Goal: Check status

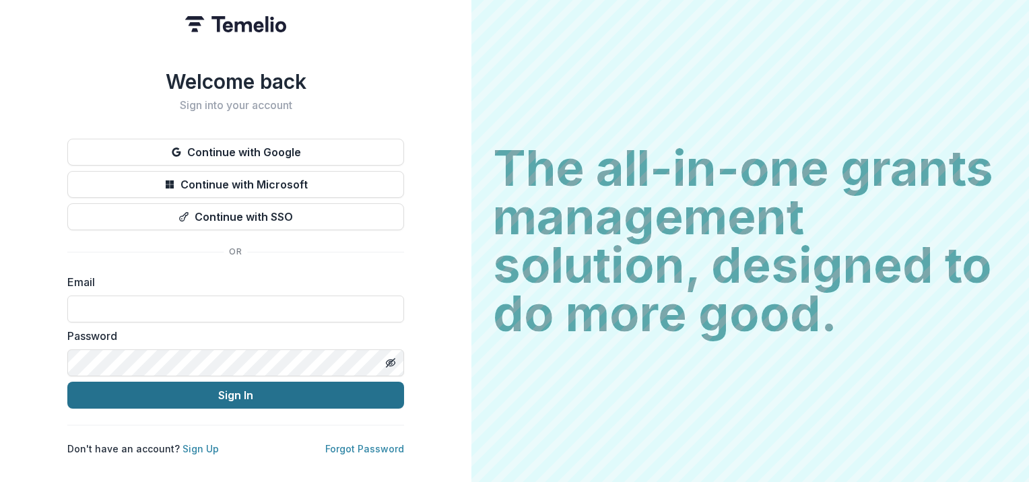
type input "**********"
click at [248, 390] on button "Sign In" at bounding box center [235, 395] width 337 height 27
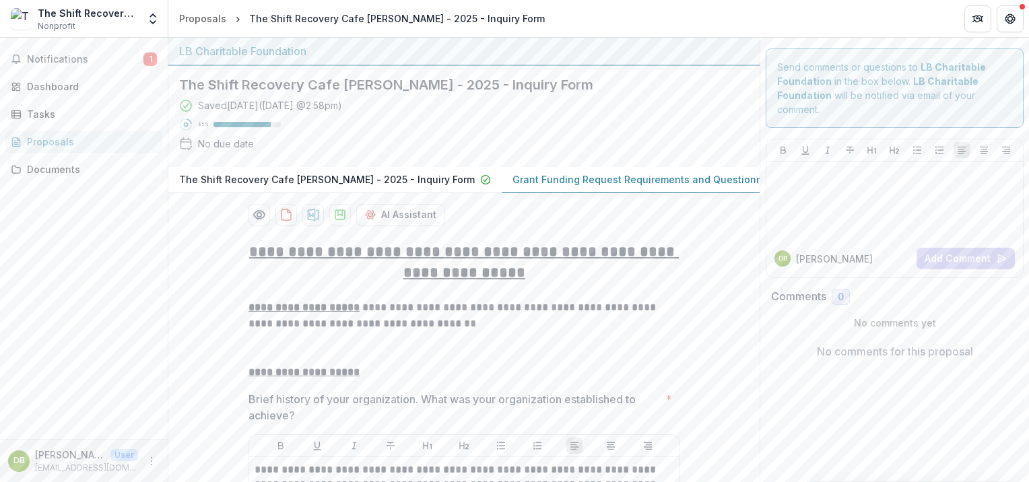
click at [104, 227] on div "Notifications 1 Dashboard Tasks Proposals Documents" at bounding box center [84, 239] width 168 height 402
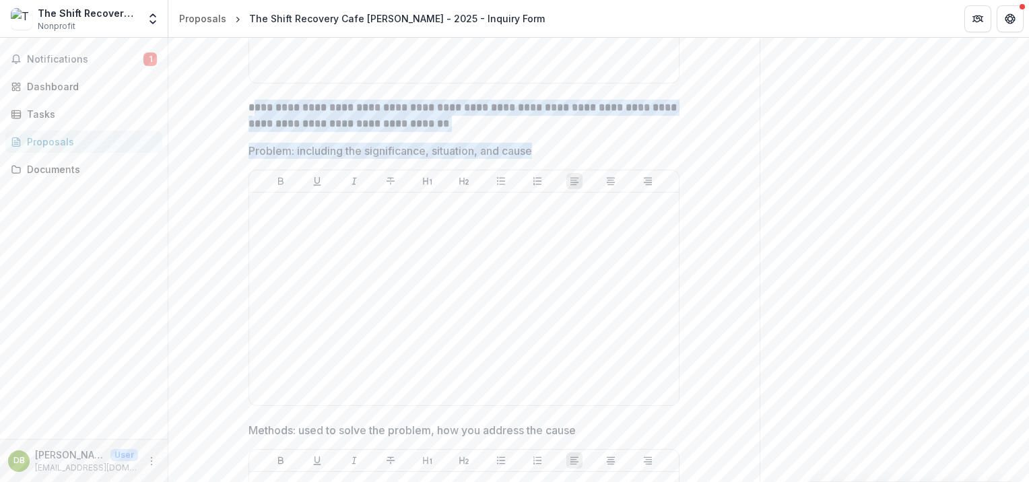
scroll to position [5247, 0]
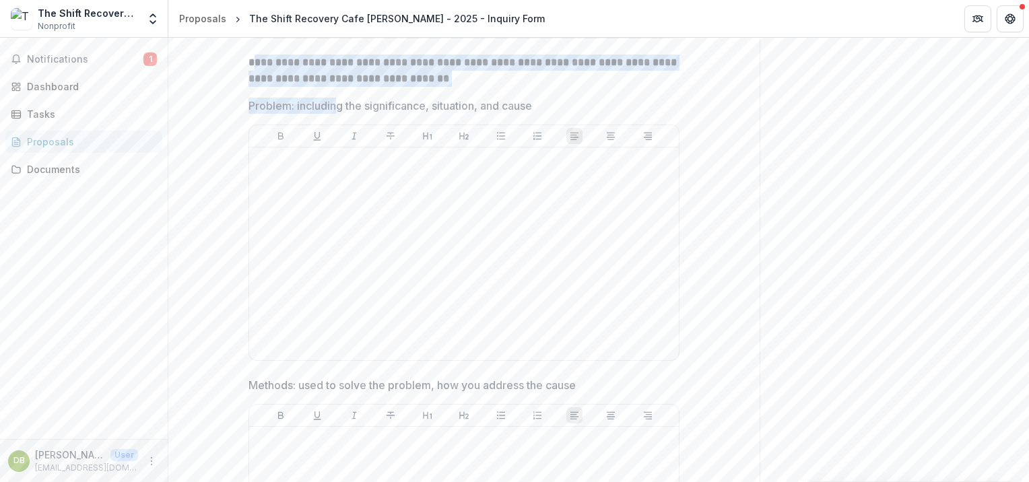
drag, startPoint x: 263, startPoint y: 206, endPoint x: 319, endPoint y: 102, distance: 117.9
drag, startPoint x: 319, startPoint y: 102, endPoint x: 244, endPoint y: 65, distance: 84.1
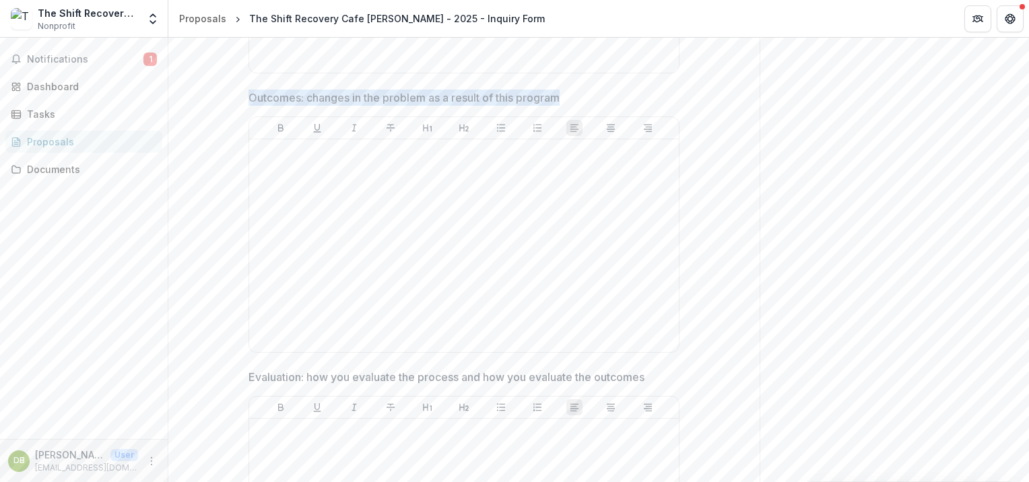
scroll to position [5853, 0]
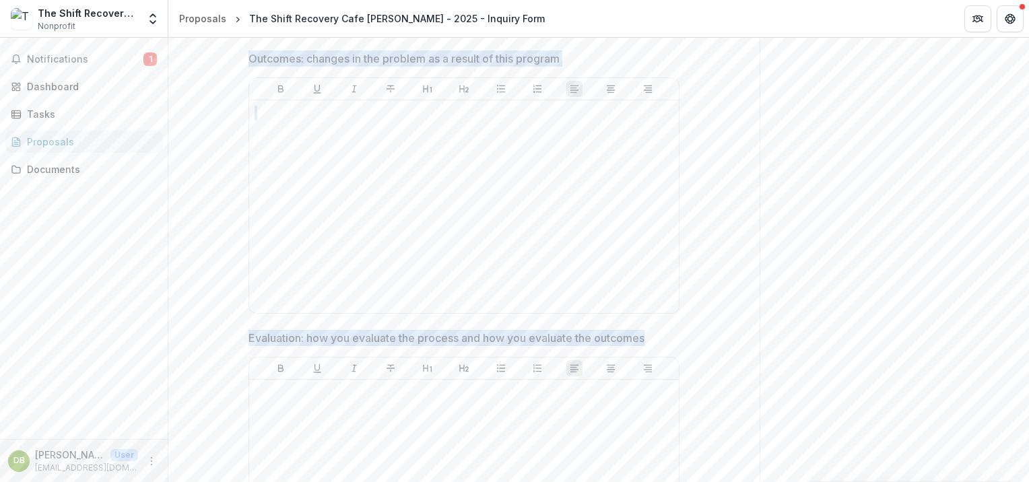
drag, startPoint x: 247, startPoint y: 63, endPoint x: 652, endPoint y: 341, distance: 490.9
drag, startPoint x: 652, startPoint y: 341, endPoint x: 620, endPoint y: 334, distance: 33.0
copy div "**********"
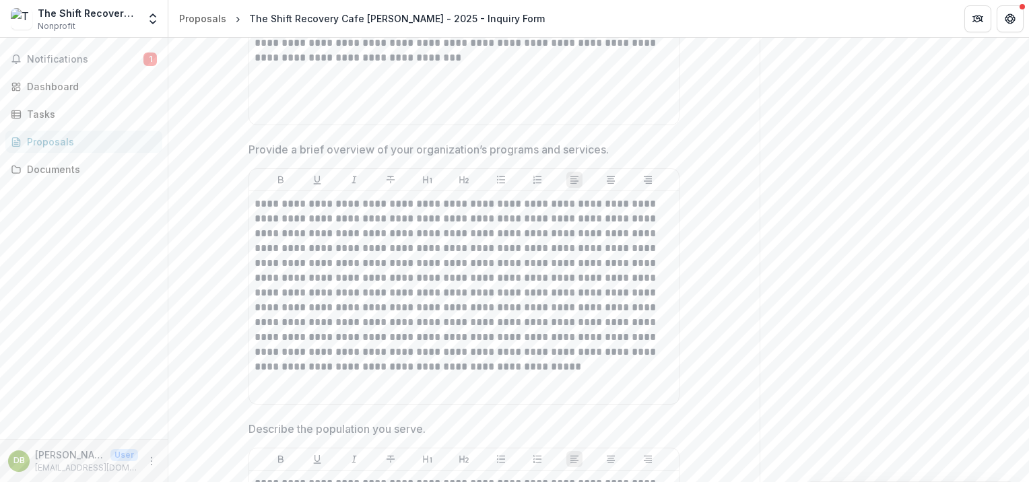
scroll to position [0, 0]
